Goal: Use online tool/utility: Utilize a website feature to perform a specific function

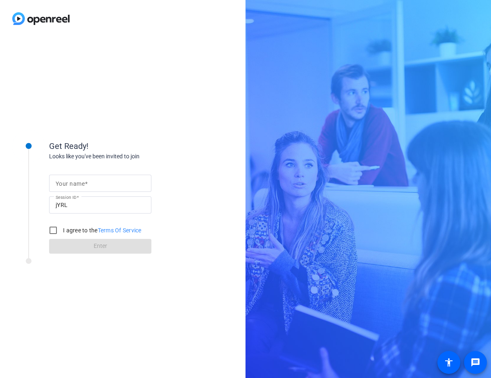
click at [75, 184] on mat-label "Your name" at bounding box center [70, 183] width 29 height 7
click at [75, 184] on input "Your name" at bounding box center [100, 183] width 89 height 10
type input "[PERSON_NAME]"
click at [53, 232] on input "I agree to the Terms Of Service" at bounding box center [53, 230] width 16 height 16
checkbox input "true"
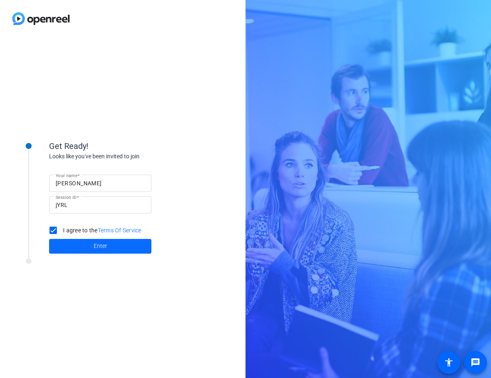
click at [85, 251] on span at bounding box center [100, 246] width 102 height 20
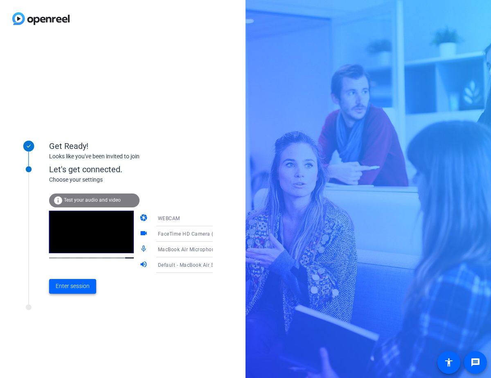
click at [66, 288] on span "Enter session" at bounding box center [73, 286] width 34 height 9
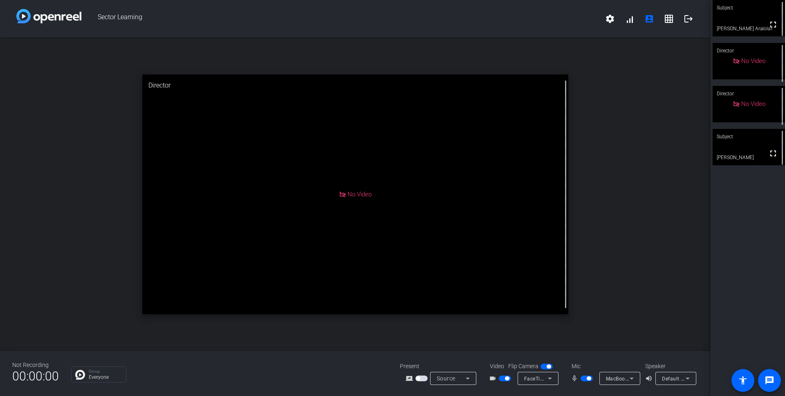
click at [490, 378] on span "button" at bounding box center [589, 378] width 4 height 4
click at [490, 378] on span "button" at bounding box center [587, 379] width 12 height 6
click at [490, 378] on span "button" at bounding box center [589, 378] width 4 height 4
click at [490, 378] on span "button" at bounding box center [507, 378] width 4 height 4
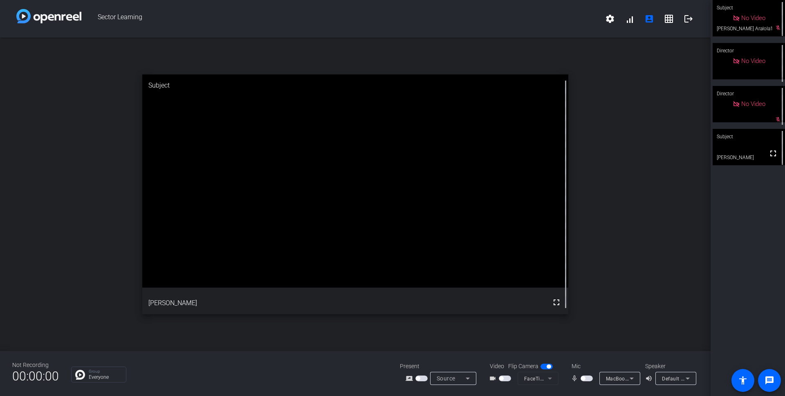
click at [490, 378] on span "button" at bounding box center [583, 378] width 4 height 4
click at [490, 378] on span "button" at bounding box center [589, 378] width 4 height 4
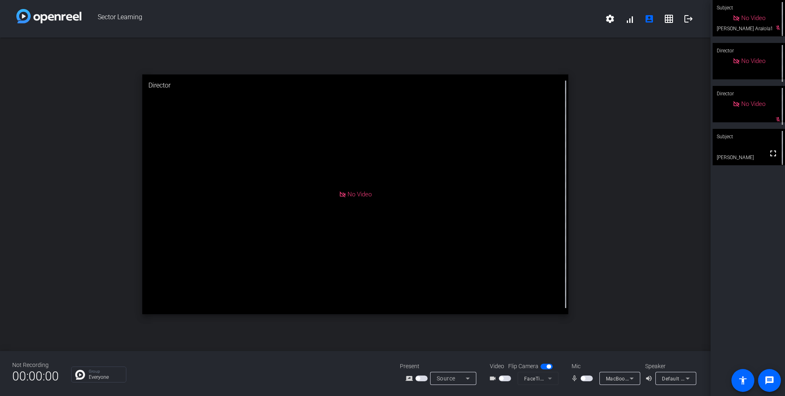
click at [490, 376] on span "button" at bounding box center [583, 378] width 4 height 4
click at [490, 378] on span "button" at bounding box center [589, 378] width 4 height 4
click at [490, 378] on span "button" at bounding box center [583, 378] width 4 height 4
